Goal: Navigation & Orientation: Find specific page/section

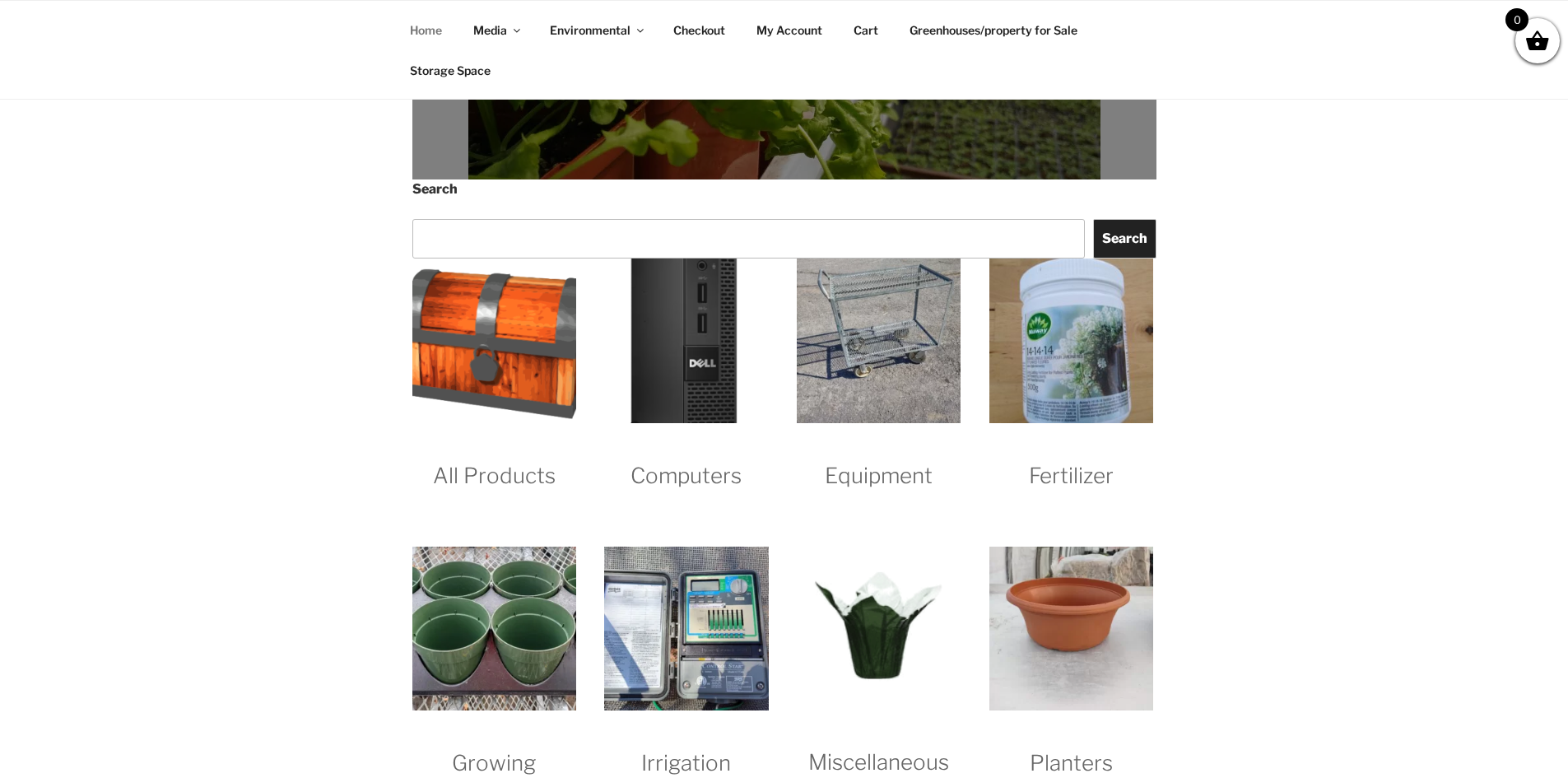
scroll to position [1482, 0]
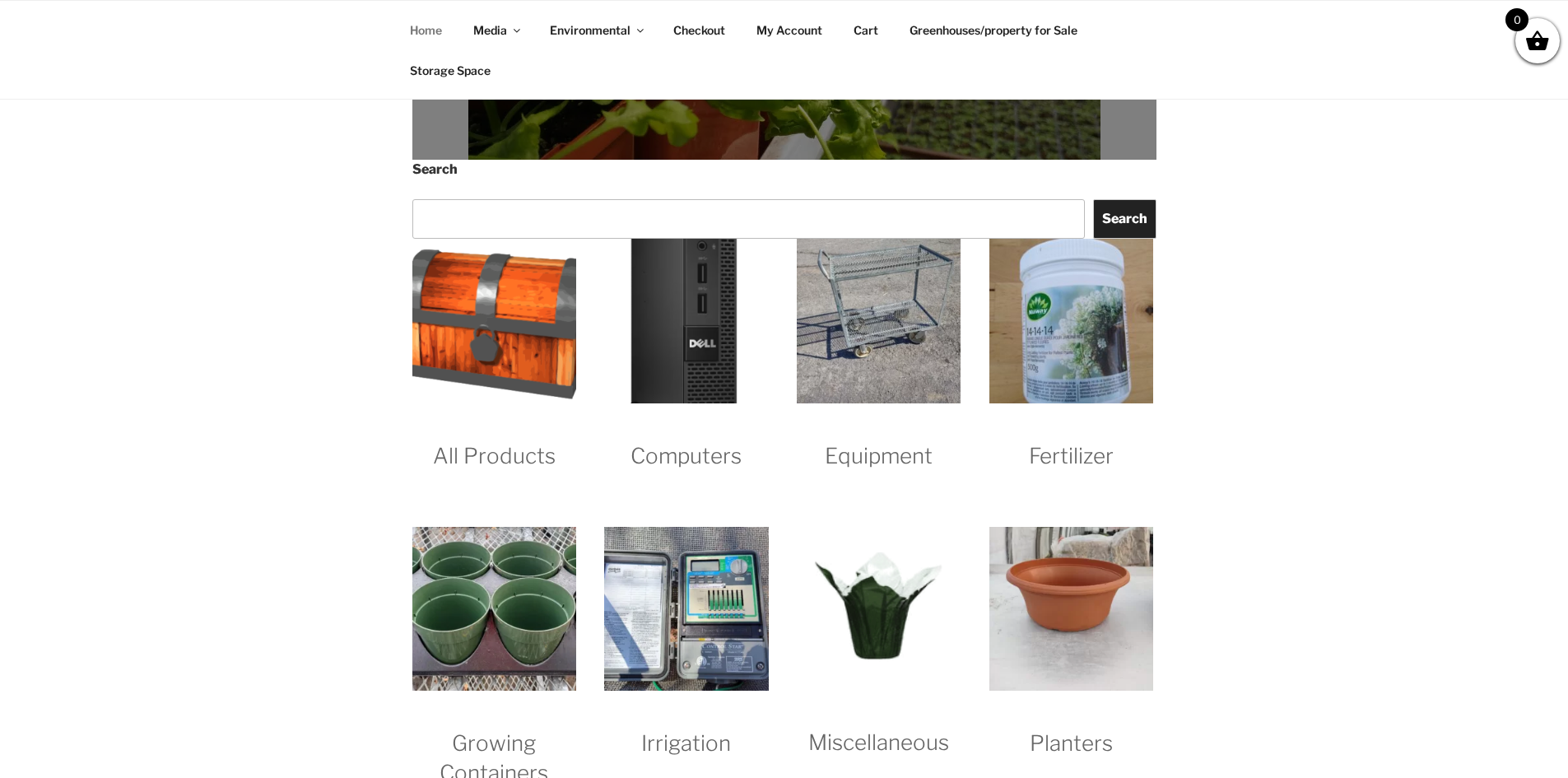
click at [693, 343] on img "Visit product category Computers" at bounding box center [686, 321] width 164 height 164
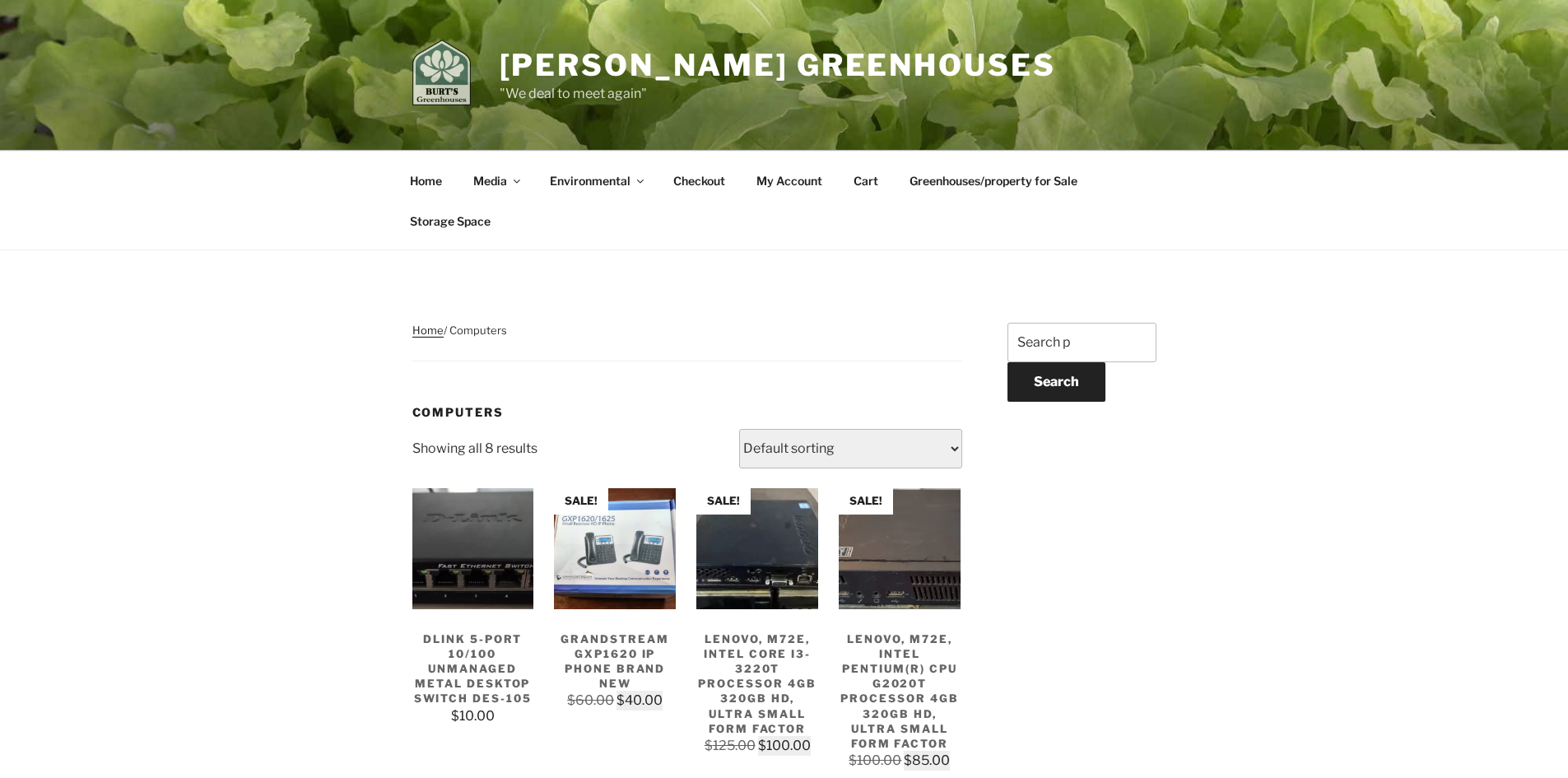
click at [424, 67] on img at bounding box center [441, 72] width 58 height 66
